Goal: Navigation & Orientation: Understand site structure

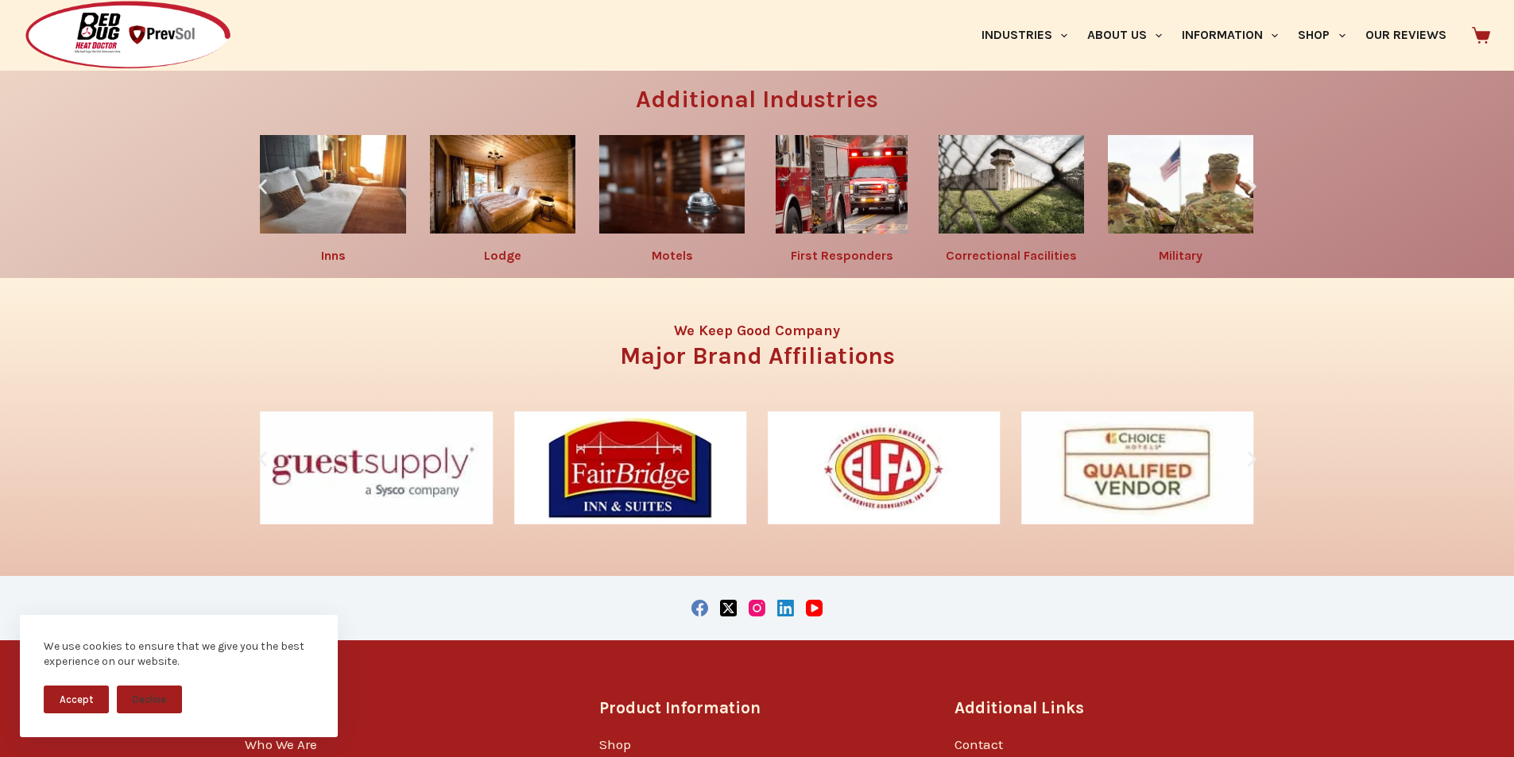
scroll to position [2681, 0]
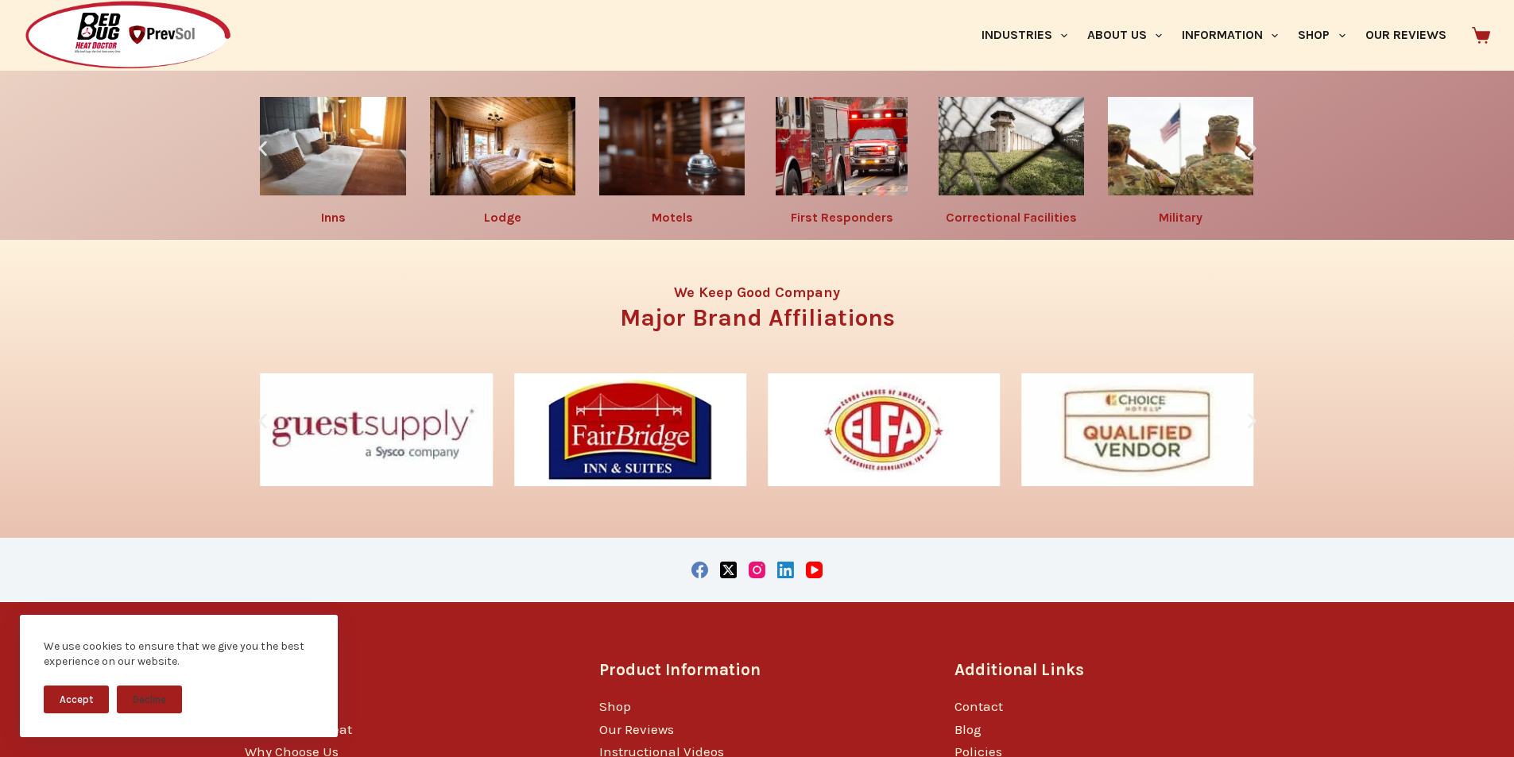
click at [767, 27] on link "Residential" at bounding box center [757, 18] width 80 height 17
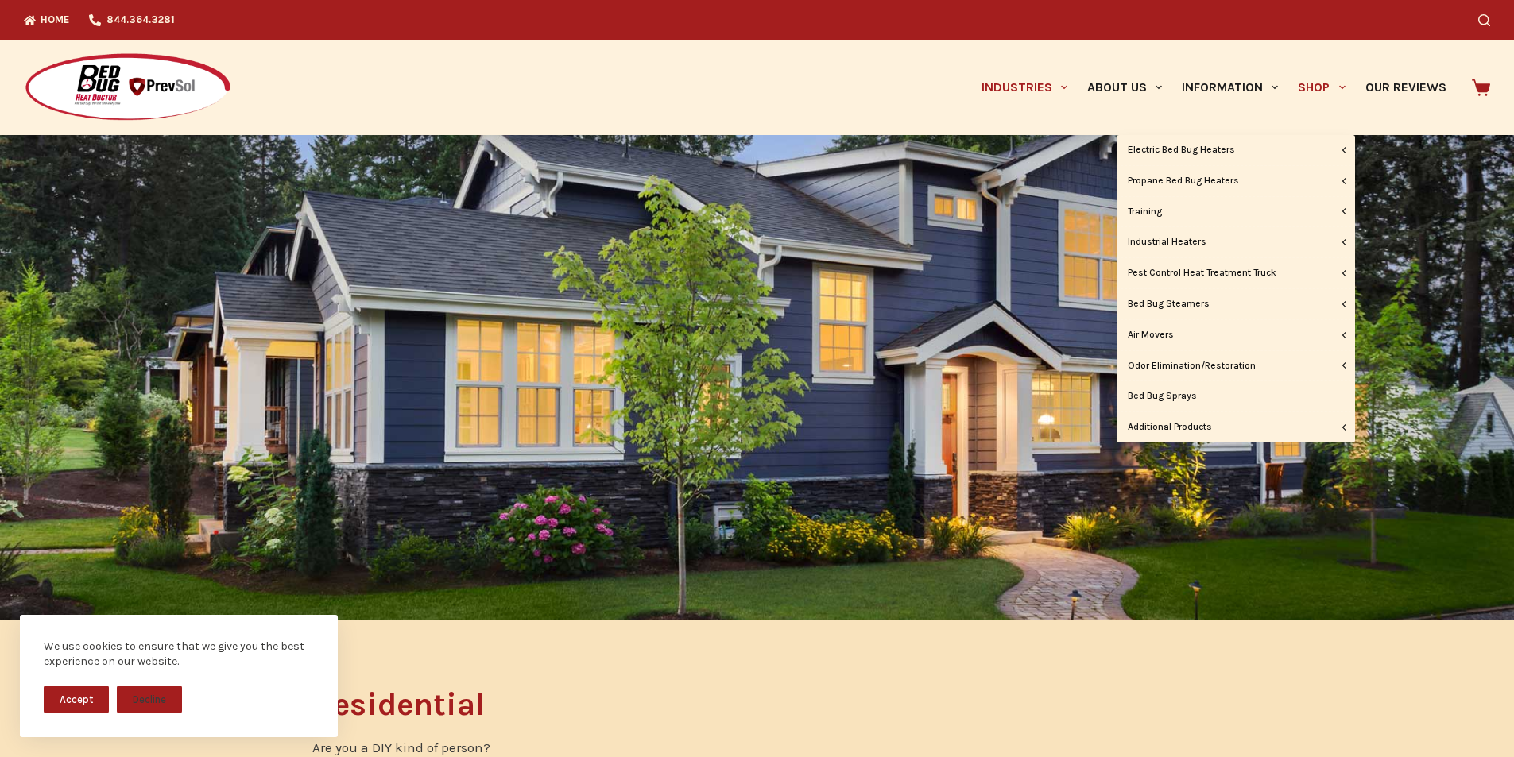
click at [1313, 110] on link "Shop" at bounding box center [1321, 87] width 67 height 95
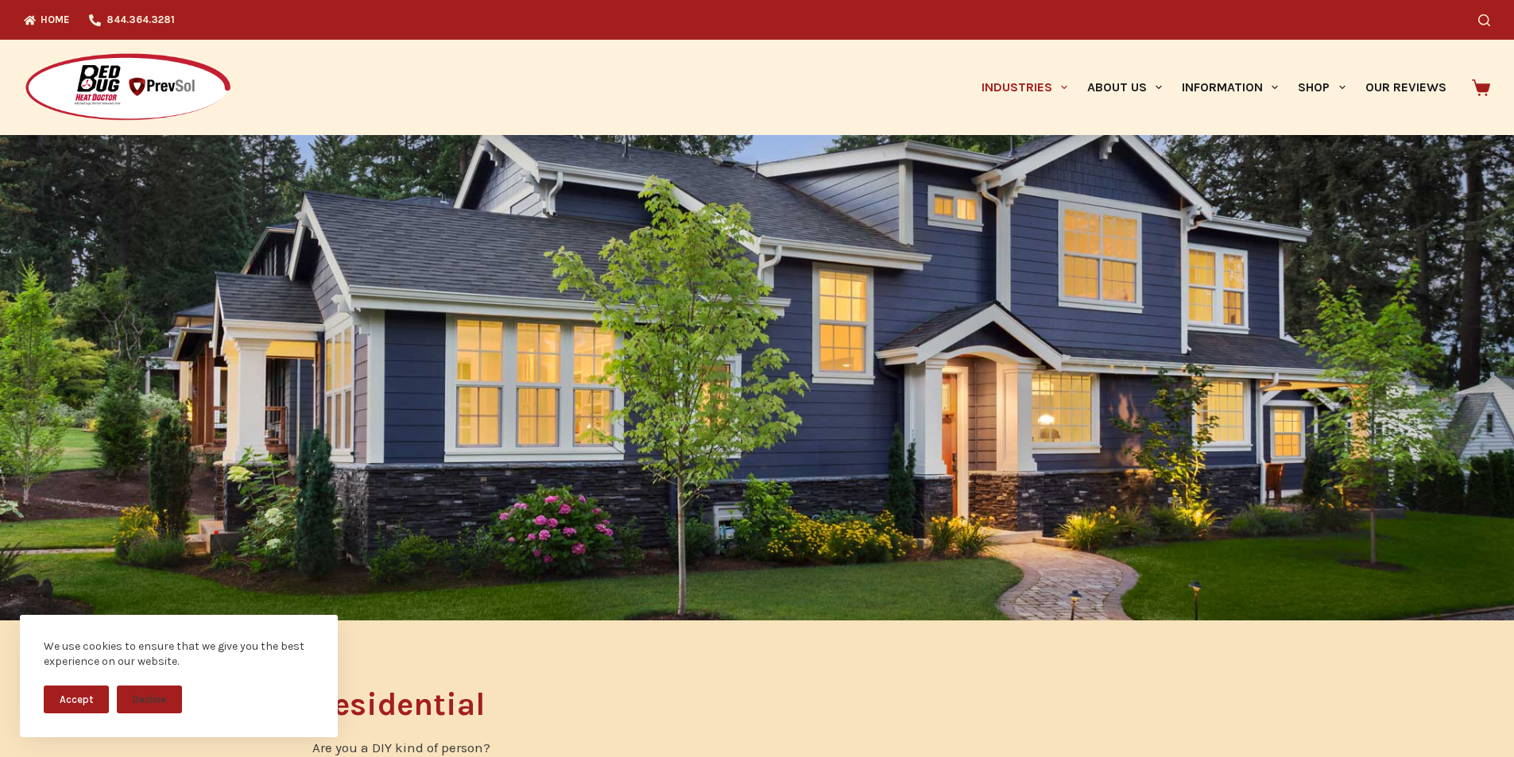
click at [73, 62] on img at bounding box center [128, 87] width 208 height 71
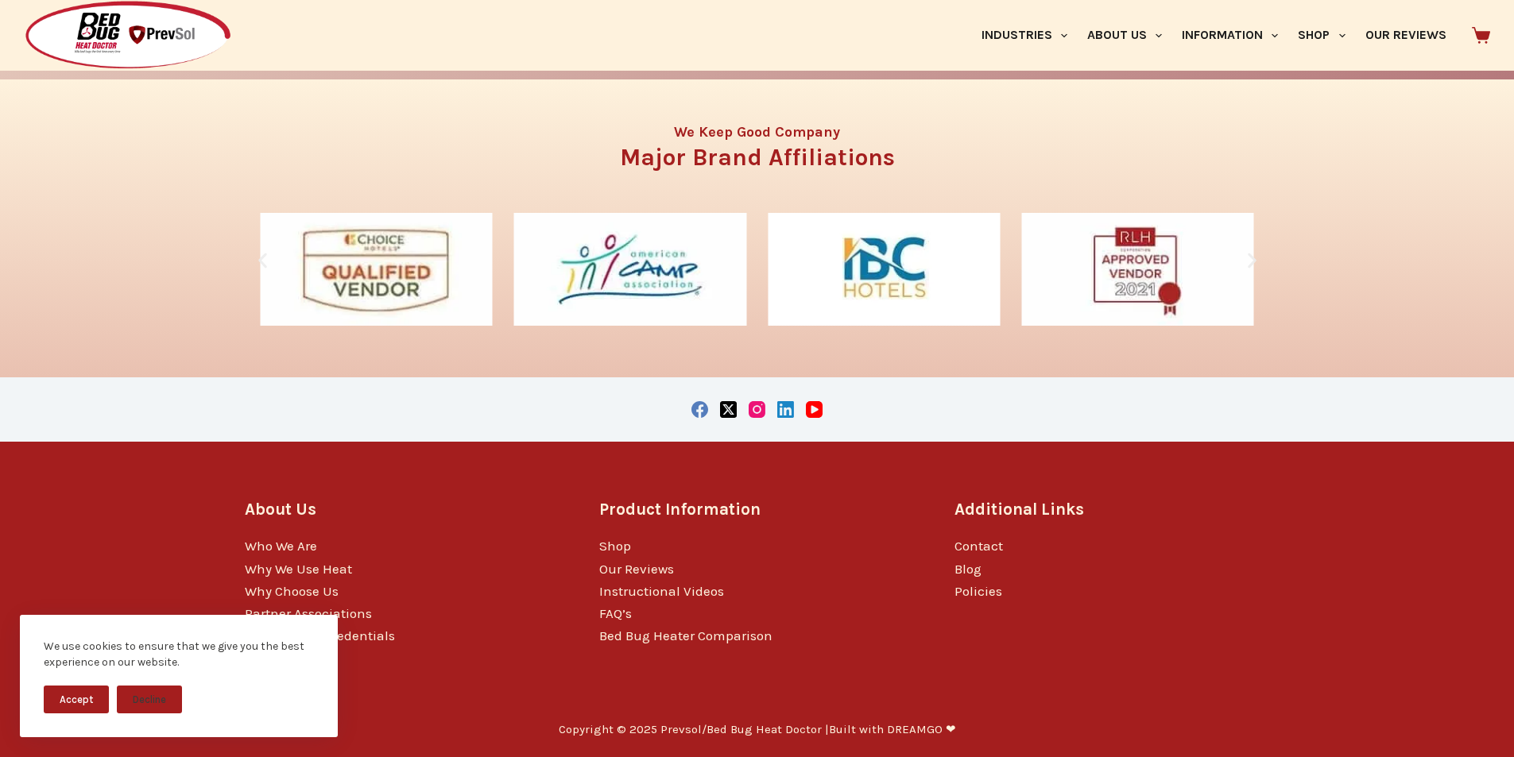
scroll to position [2880, 0]
click at [509, 64] on link "Military" at bounding box center [503, 56] width 44 height 15
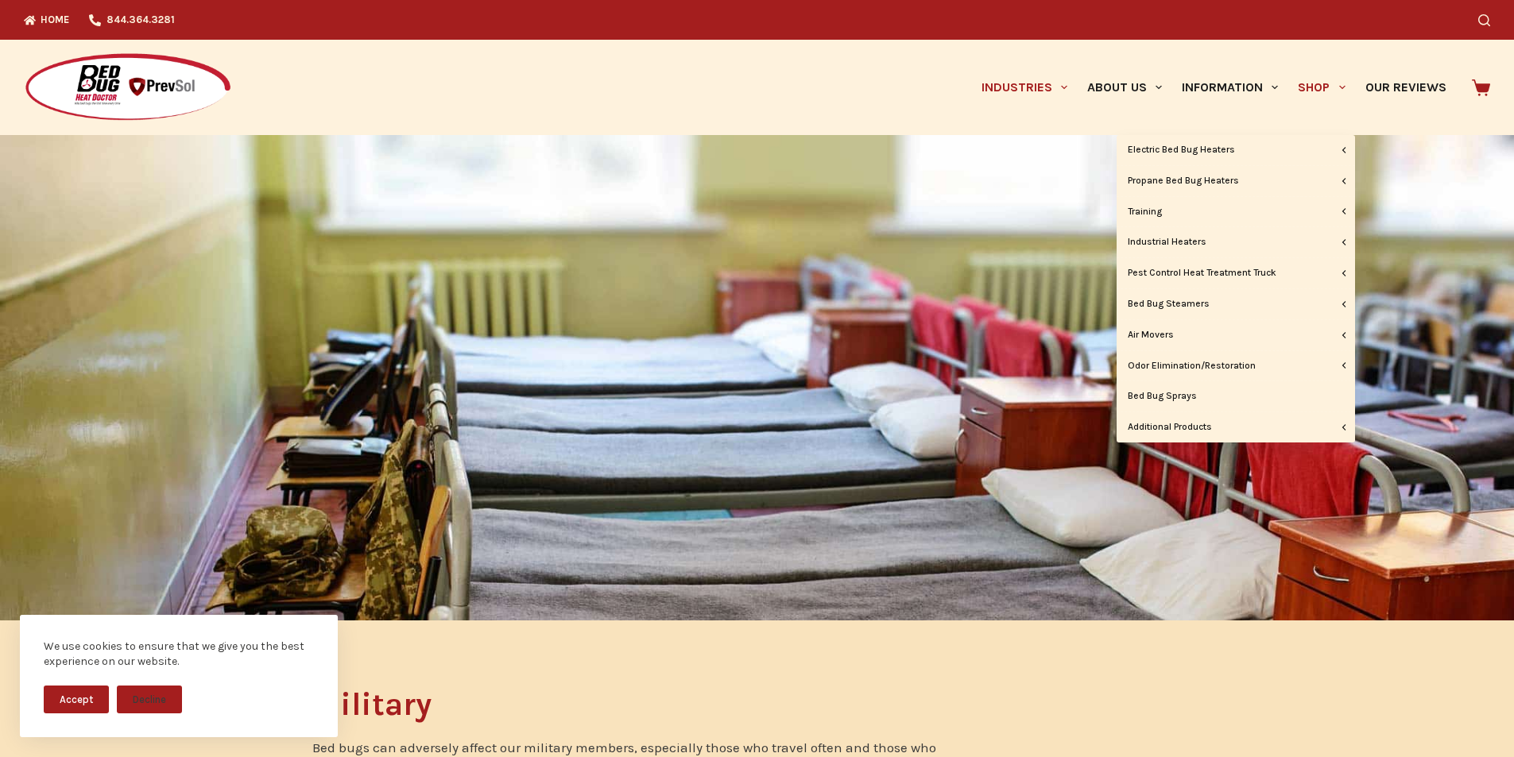
click at [1344, 85] on span "Primary" at bounding box center [1341, 87] width 19 height 19
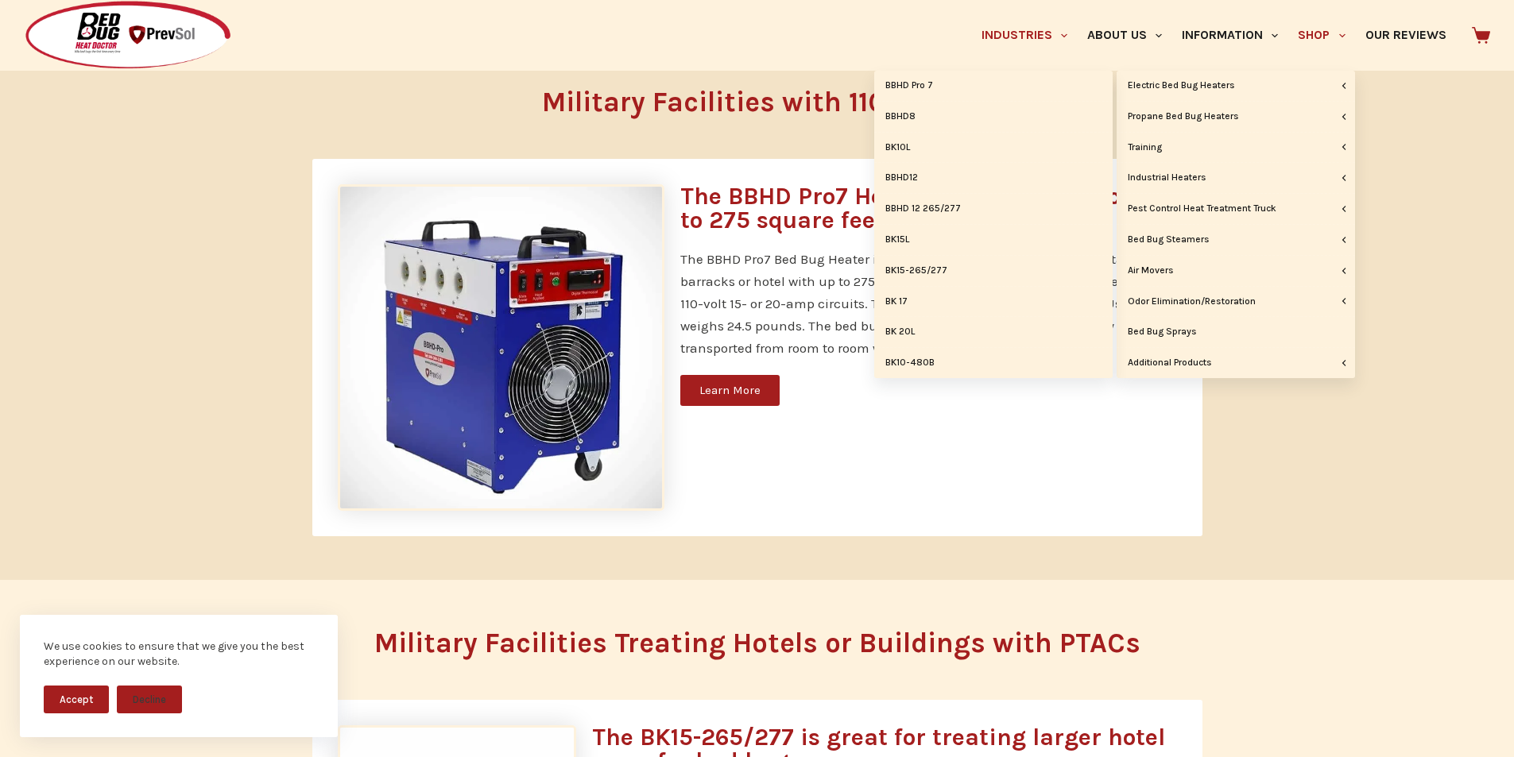
scroll to position [960, 0]
